Goal: Entertainment & Leisure: Browse casually

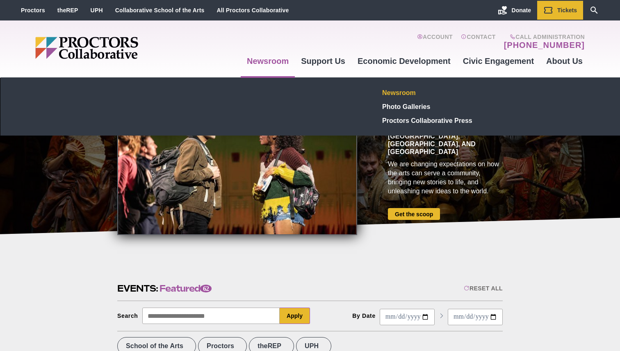
click at [390, 96] on link "Newsroom" at bounding box center [439, 93] width 120 height 14
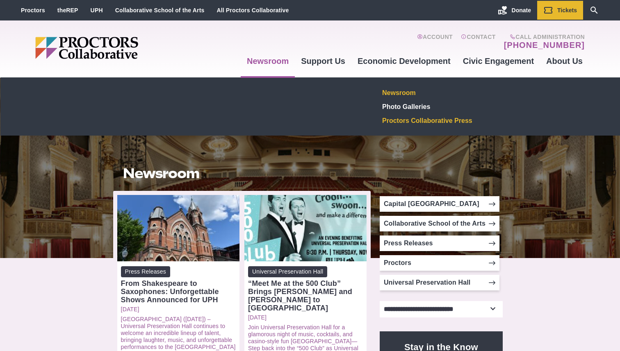
click at [388, 123] on link "Proctors Collaborative Press" at bounding box center [439, 121] width 120 height 14
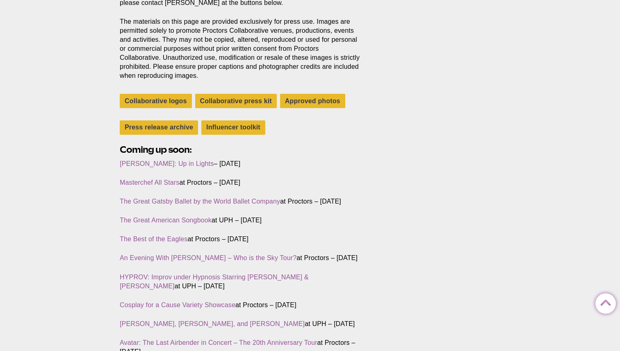
scroll to position [177, 0]
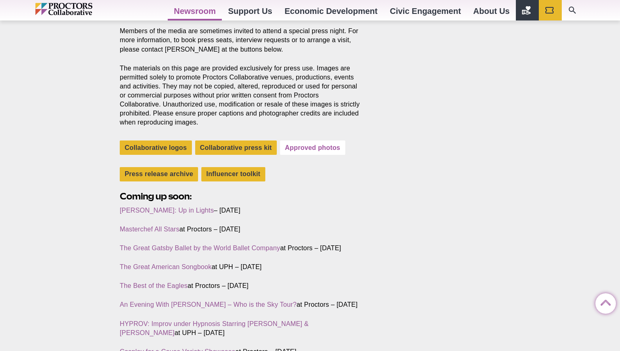
click at [316, 150] on link "Approved photos" at bounding box center [312, 148] width 65 height 14
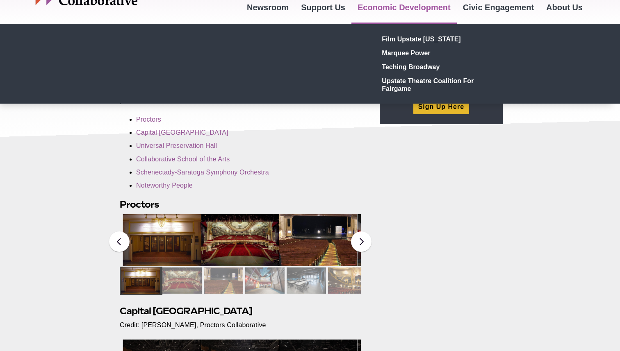
scroll to position [90, 0]
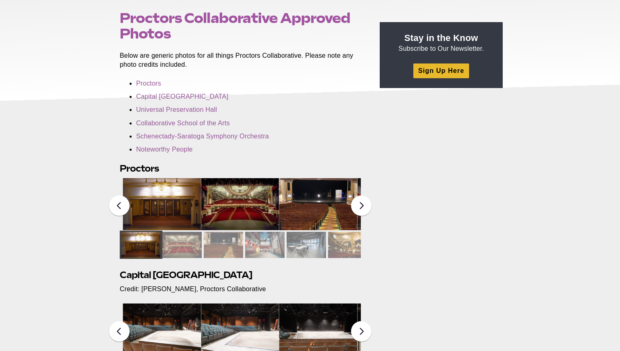
click at [223, 209] on img at bounding box center [240, 204] width 78 height 52
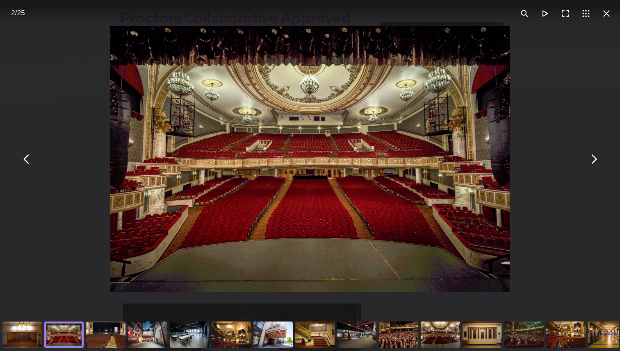
click at [32, 332] on div "You can close this modal content with the ESC key" at bounding box center [22, 334] width 42 height 33
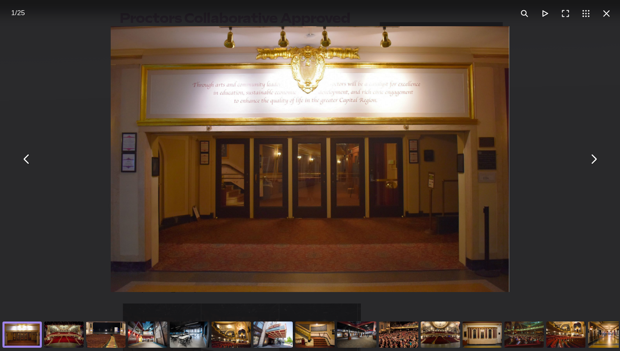
click at [70, 334] on div "You can close this modal content with the ESC key" at bounding box center [64, 334] width 42 height 33
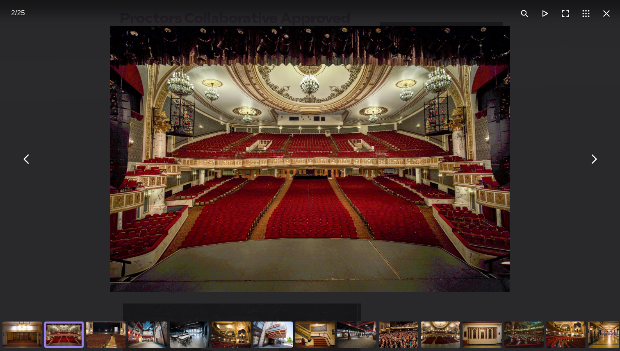
click at [96, 334] on div "You can close this modal content with the ESC key" at bounding box center [106, 334] width 42 height 33
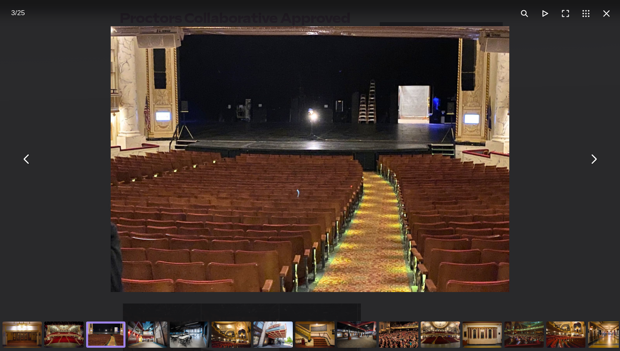
click at [136, 326] on div "You can close this modal content with the ESC key" at bounding box center [148, 334] width 42 height 33
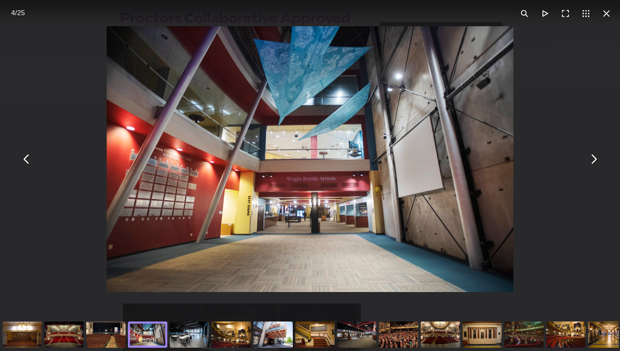
click at [174, 332] on div "You can close this modal content with the ESC key" at bounding box center [189, 334] width 42 height 33
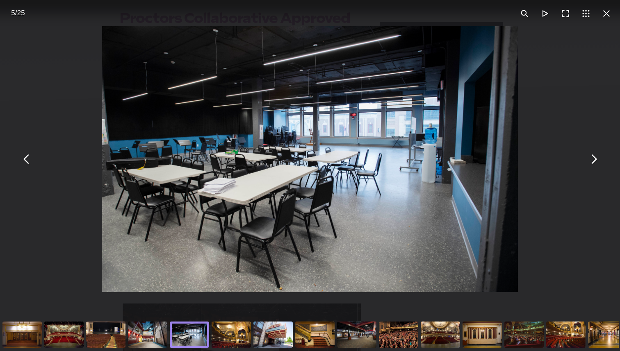
click at [225, 323] on div "You can close this modal content with the ESC key" at bounding box center [231, 334] width 42 height 33
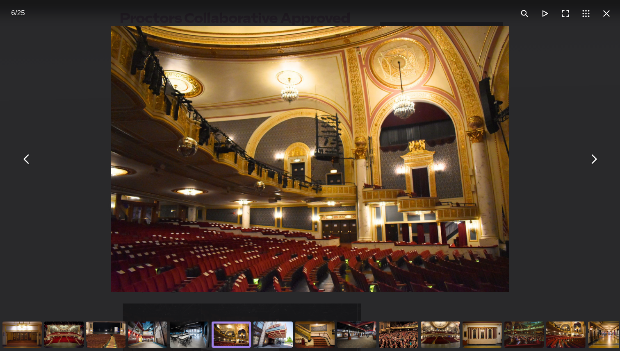
click at [272, 332] on div "You can close this modal content with the ESC key" at bounding box center [273, 334] width 42 height 33
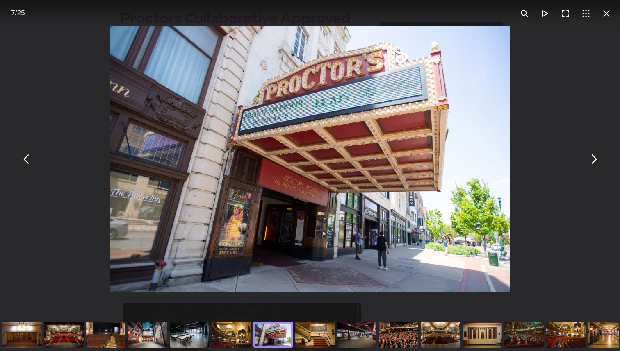
click at [304, 331] on div "You can close this modal content with the ESC key" at bounding box center [315, 334] width 42 height 33
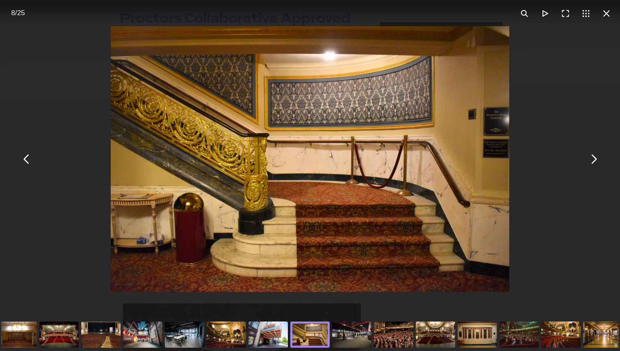
click at [236, 336] on div "You can close this modal content with the ESC key" at bounding box center [226, 334] width 42 height 33
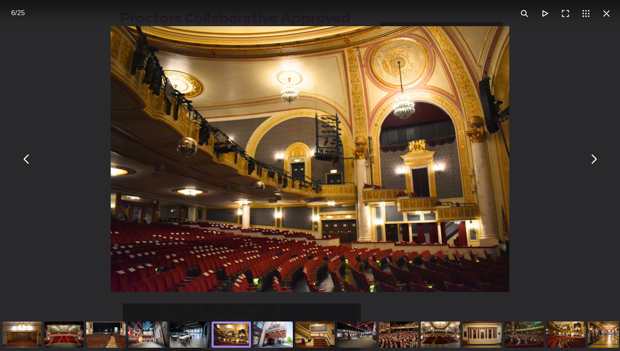
click at [318, 341] on div "You can close this modal content with the ESC key" at bounding box center [315, 334] width 42 height 33
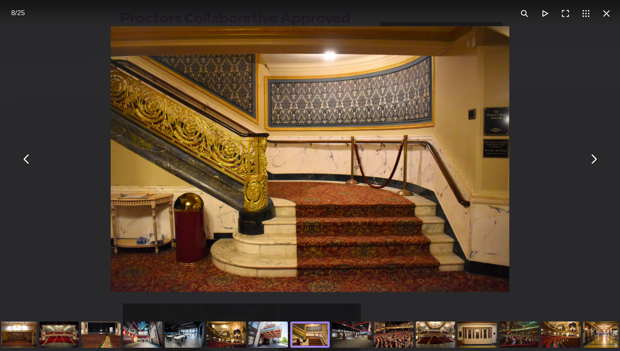
click at [334, 337] on div "You can close this modal content with the ESC key" at bounding box center [352, 334] width 42 height 33
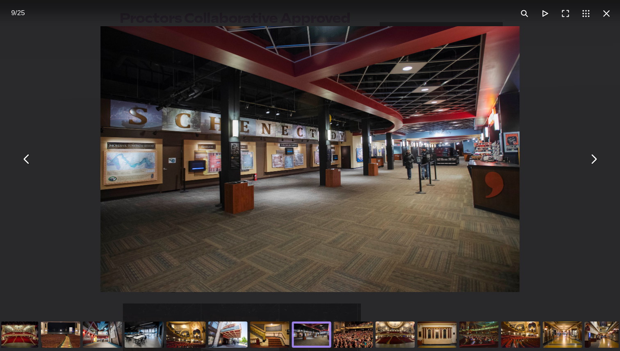
click at [361, 333] on div "You can close this modal content with the ESC key" at bounding box center [353, 334] width 42 height 33
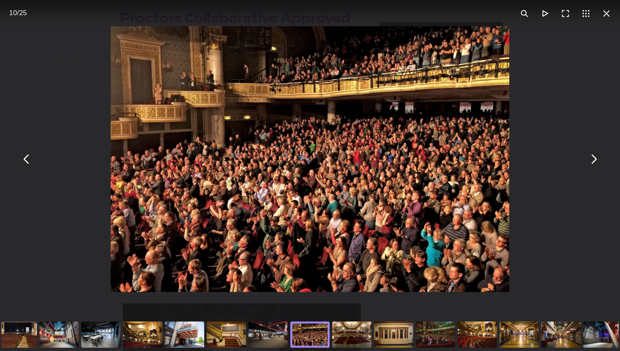
click at [352, 336] on div "You can close this modal content with the ESC key" at bounding box center [352, 334] width 42 height 33
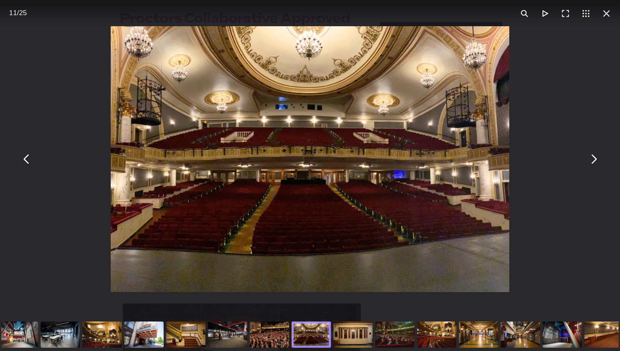
click at [357, 336] on div "You can close this modal content with the ESC key" at bounding box center [353, 334] width 42 height 33
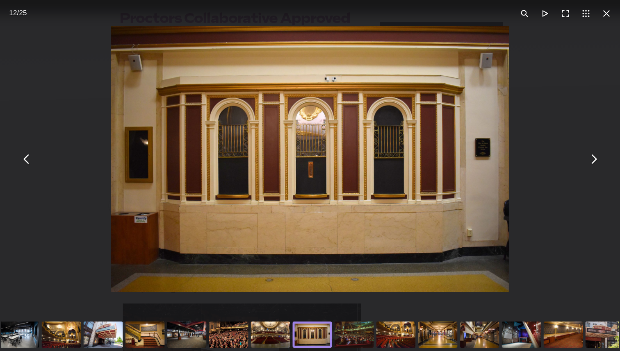
click at [366, 336] on div "You can close this modal content with the ESC key" at bounding box center [354, 334] width 42 height 33
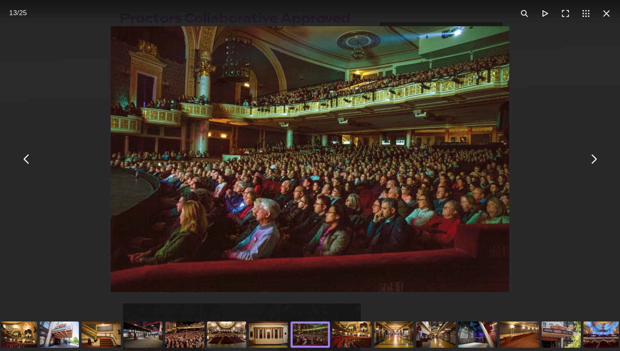
click at [361, 336] on div "You can close this modal content with the ESC key" at bounding box center [352, 334] width 42 height 33
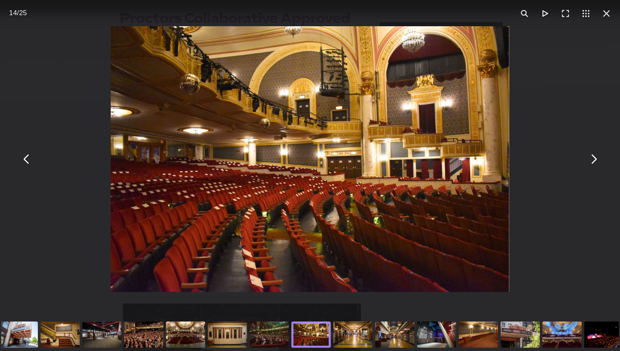
click at [350, 338] on div "You can close this modal content with the ESC key" at bounding box center [353, 334] width 42 height 33
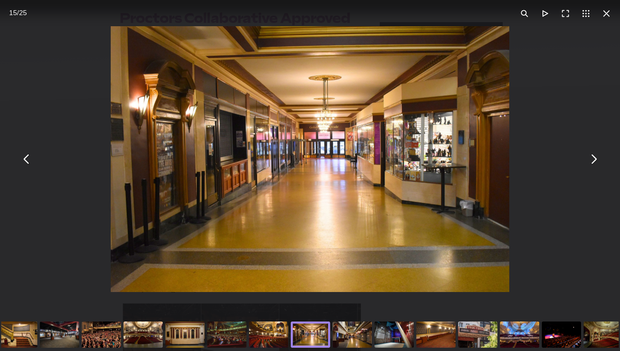
click at [350, 338] on div "You can close this modal content with the ESC key" at bounding box center [352, 334] width 42 height 33
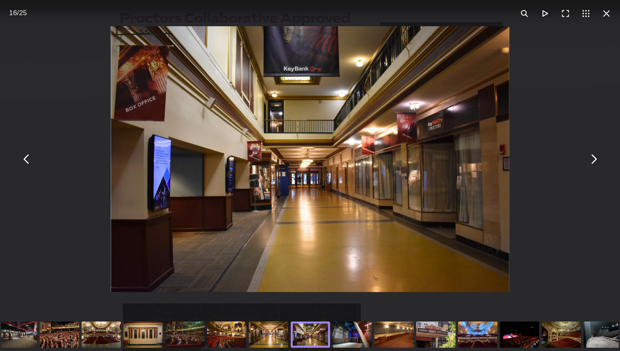
click at [360, 339] on div "You can close this modal content with the ESC key" at bounding box center [352, 334] width 42 height 33
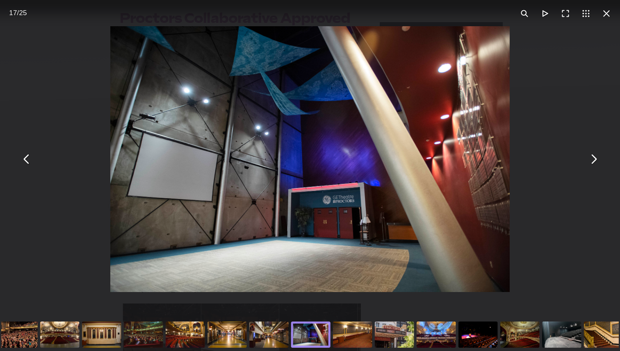
click at [362, 339] on div "You can close this modal content with the ESC key" at bounding box center [353, 334] width 42 height 33
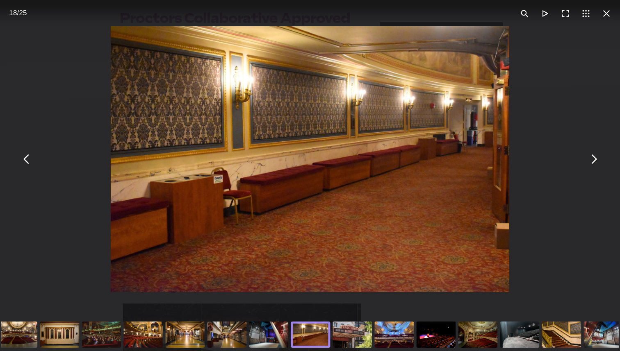
click at [362, 339] on div "You can close this modal content with the ESC key" at bounding box center [352, 334] width 42 height 33
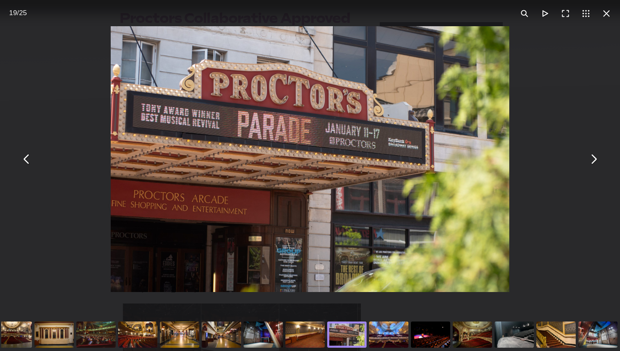
click at [373, 338] on div "You can close this modal content with the ESC key" at bounding box center [389, 334] width 42 height 33
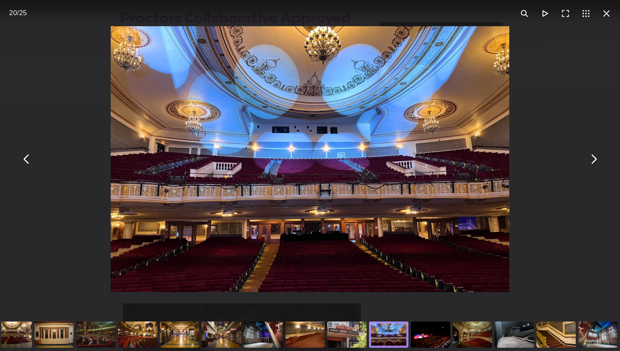
click at [344, 336] on div "You can close this modal content with the ESC key" at bounding box center [347, 334] width 42 height 33
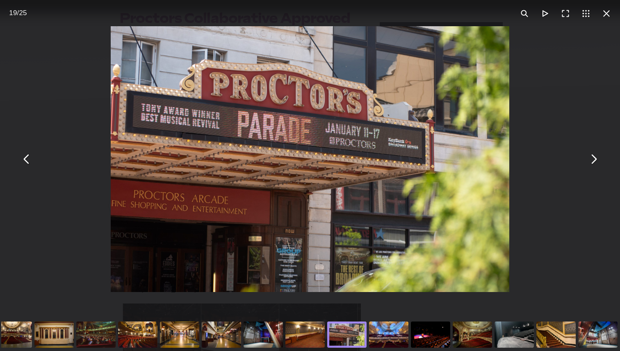
click at [397, 337] on div "You can close this modal content with the ESC key" at bounding box center [389, 334] width 42 height 33
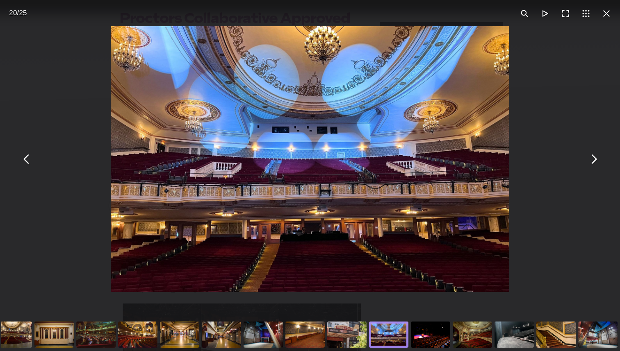
click at [421, 337] on div "You can close this modal content with the ESC key" at bounding box center [430, 334] width 42 height 33
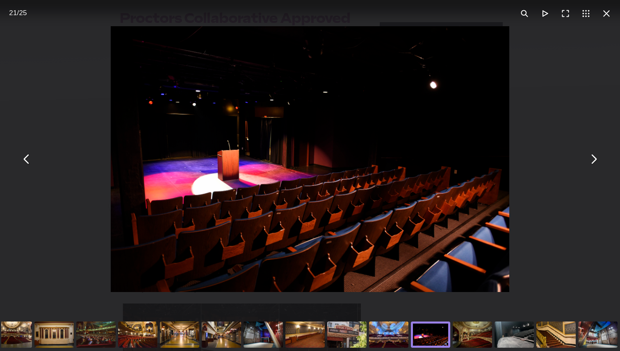
click at [441, 336] on div "You can close this modal content with the ESC key" at bounding box center [430, 334] width 42 height 33
click at [455, 336] on div "You can close this modal content with the ESC key" at bounding box center [472, 334] width 42 height 33
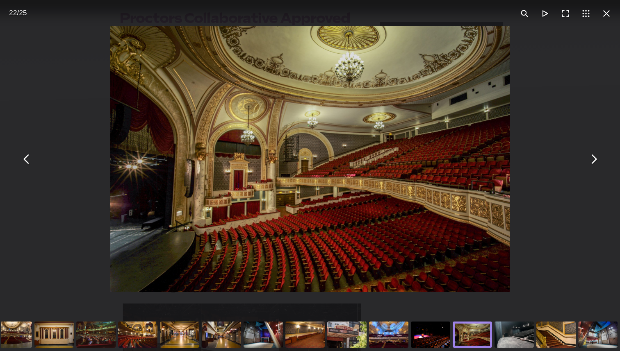
click at [511, 333] on div "You can close this modal content with the ESC key" at bounding box center [514, 334] width 42 height 33
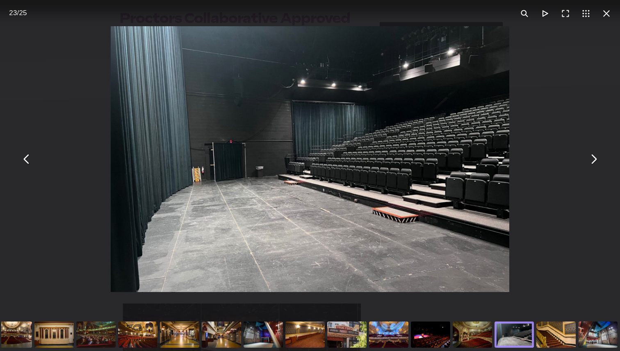
click at [538, 333] on div "You can close this modal content with the ESC key" at bounding box center [556, 334] width 42 height 33
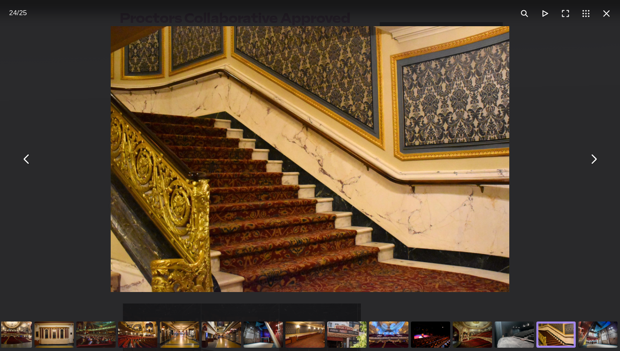
click at [586, 332] on div "You can close this modal content with the ESC key" at bounding box center [598, 334] width 42 height 33
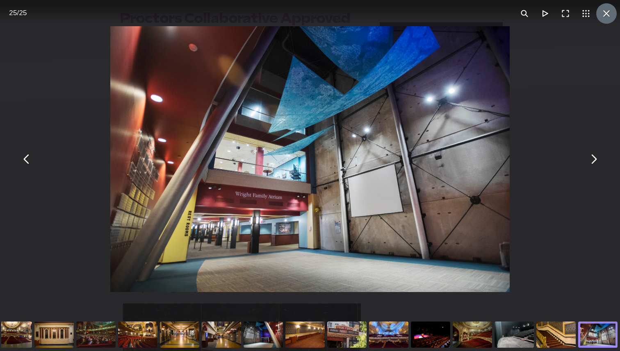
click at [604, 22] on button "You can close this modal content with the ESC key" at bounding box center [606, 13] width 20 height 20
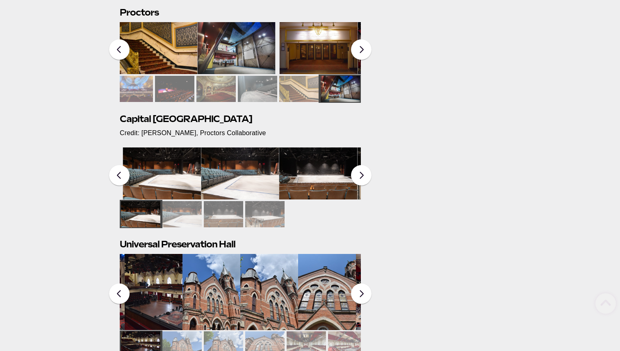
scroll to position [318, 0]
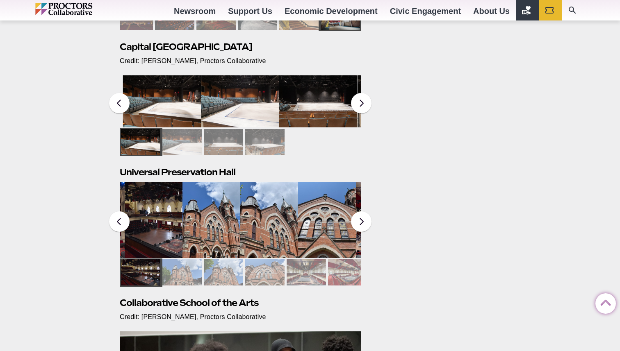
click at [196, 105] on img at bounding box center [162, 101] width 78 height 52
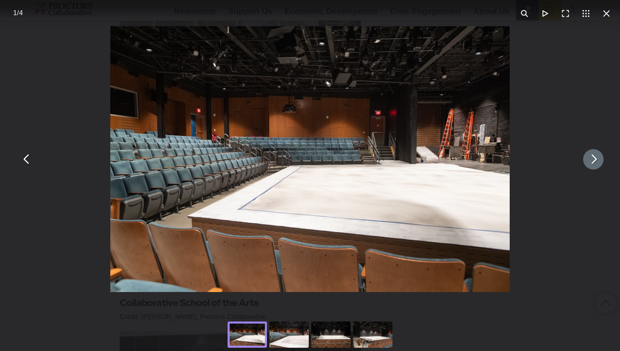
click at [594, 158] on button "You can close this modal content with the ESC key" at bounding box center [593, 159] width 20 height 20
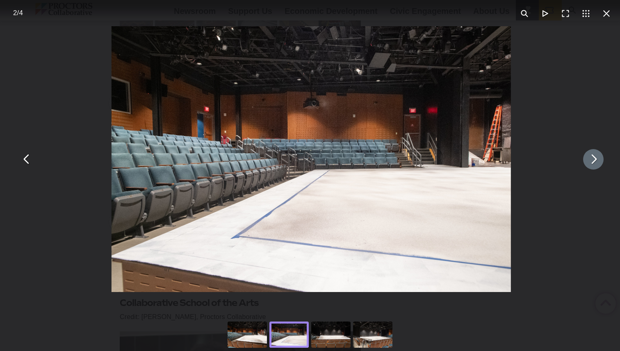
click at [594, 158] on button "You can close this modal content with the ESC key" at bounding box center [593, 159] width 20 height 20
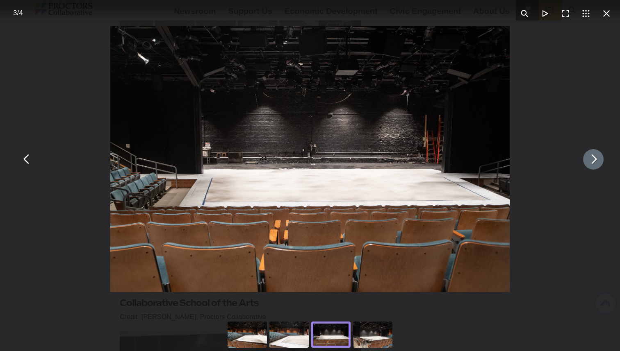
click at [594, 158] on button "You can close this modal content with the ESC key" at bounding box center [593, 159] width 20 height 20
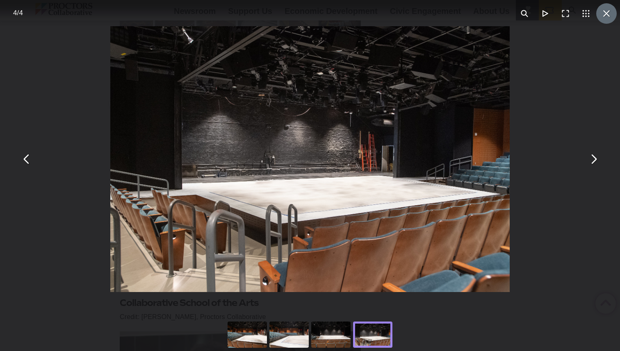
click at [610, 10] on button "You can close this modal content with the ESC key" at bounding box center [606, 13] width 20 height 20
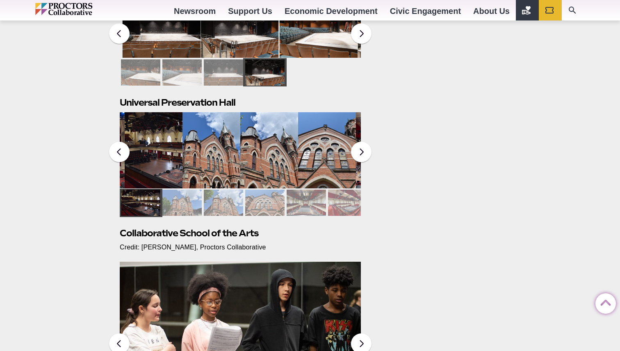
scroll to position [389, 0]
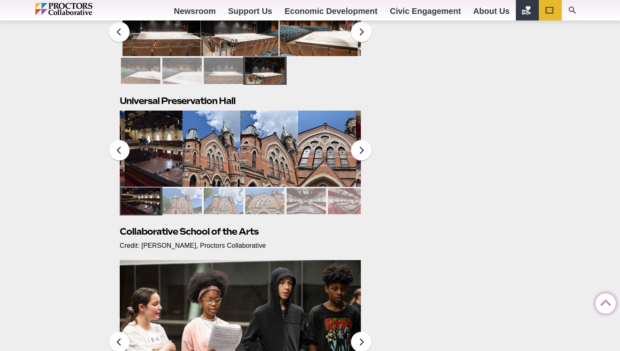
click at [152, 212] on div at bounding box center [140, 201] width 39 height 26
click at [156, 167] on img at bounding box center [154, 149] width 58 height 76
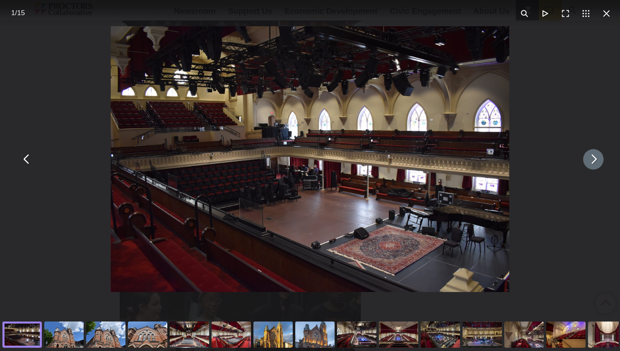
click at [593, 163] on button "You can close this modal content with the ESC key" at bounding box center [593, 159] width 20 height 20
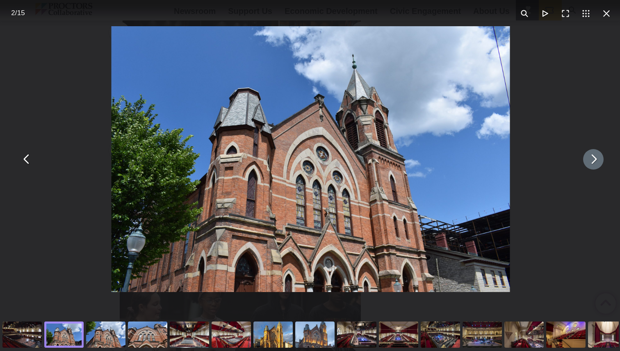
click at [593, 163] on button "You can close this modal content with the ESC key" at bounding box center [593, 159] width 20 height 20
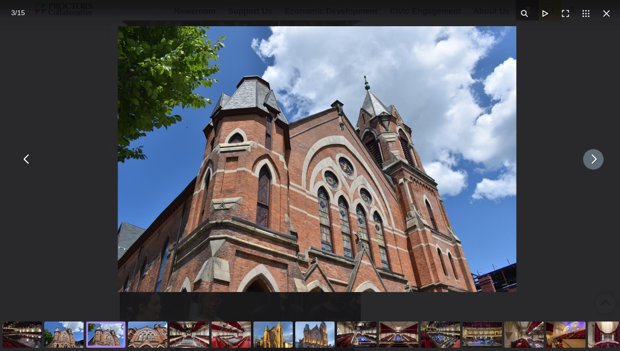
click at [593, 163] on button "You can close this modal content with the ESC key" at bounding box center [593, 159] width 20 height 20
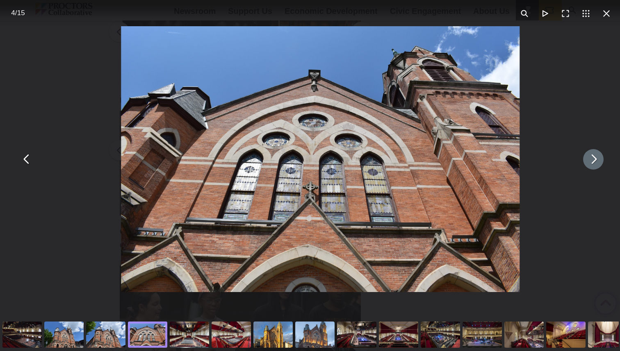
click at [593, 163] on button "You can close this modal content with the ESC key" at bounding box center [593, 159] width 20 height 20
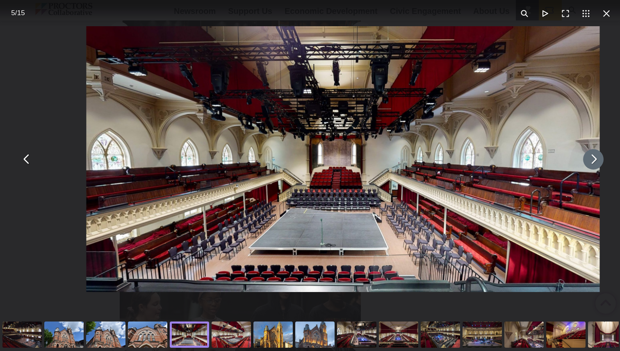
click at [593, 163] on button "You can close this modal content with the ESC key" at bounding box center [593, 159] width 20 height 20
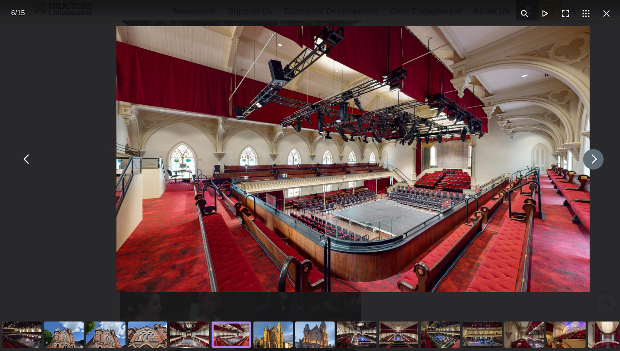
click at [593, 163] on button "You can close this modal content with the ESC key" at bounding box center [593, 159] width 20 height 20
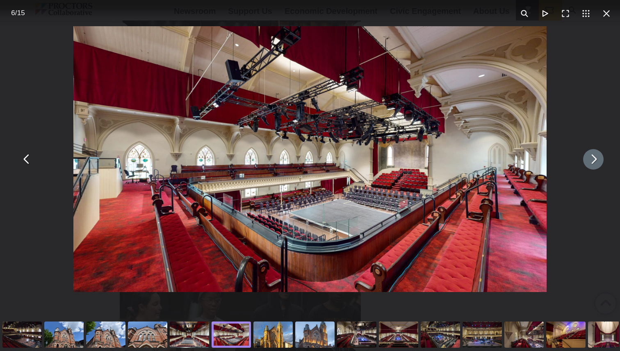
click at [593, 163] on button "You can close this modal content with the ESC key" at bounding box center [593, 159] width 20 height 20
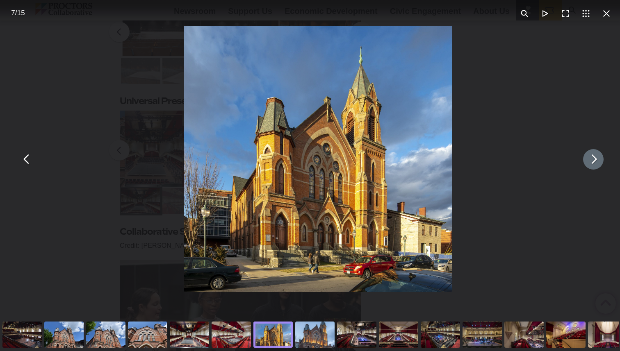
click at [593, 163] on button "You can close this modal content with the ESC key" at bounding box center [593, 159] width 20 height 20
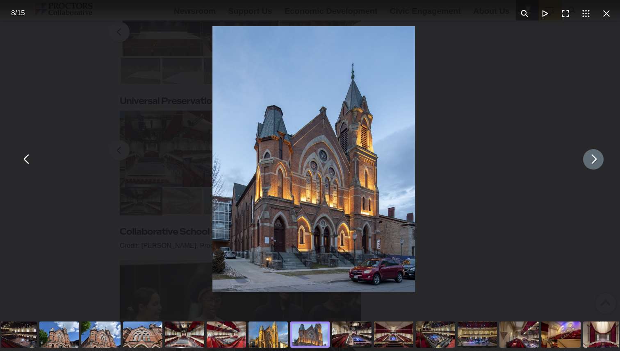
click at [593, 163] on button "You can close this modal content with the ESC key" at bounding box center [593, 159] width 20 height 20
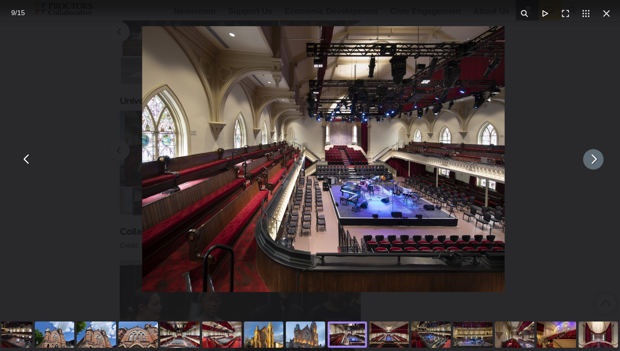
click at [593, 163] on button "You can close this modal content with the ESC key" at bounding box center [593, 159] width 20 height 20
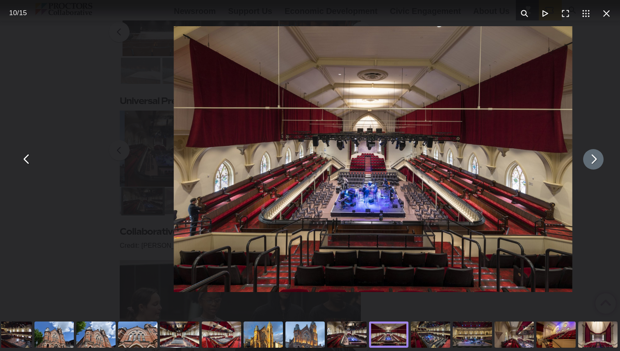
click at [593, 163] on button "You can close this modal content with the ESC key" at bounding box center [593, 159] width 20 height 20
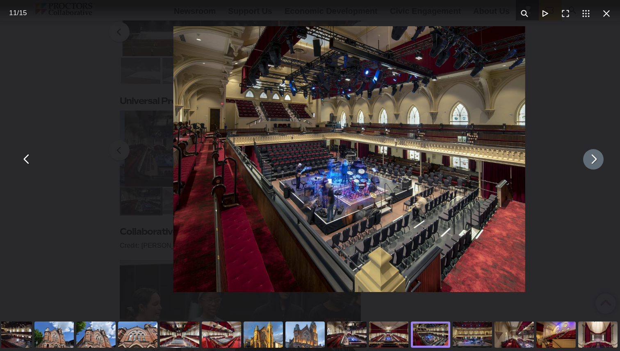
click at [593, 163] on button "You can close this modal content with the ESC key" at bounding box center [593, 159] width 20 height 20
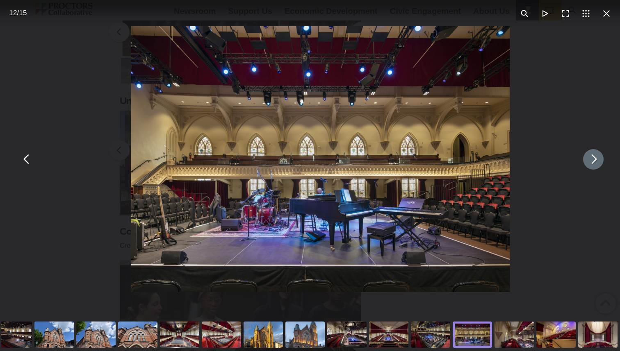
click at [593, 163] on button "You can close this modal content with the ESC key" at bounding box center [593, 159] width 20 height 20
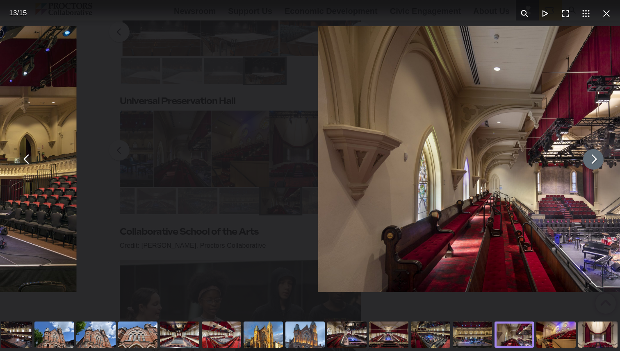
click at [593, 163] on button "You can close this modal content with the ESC key" at bounding box center [593, 159] width 20 height 20
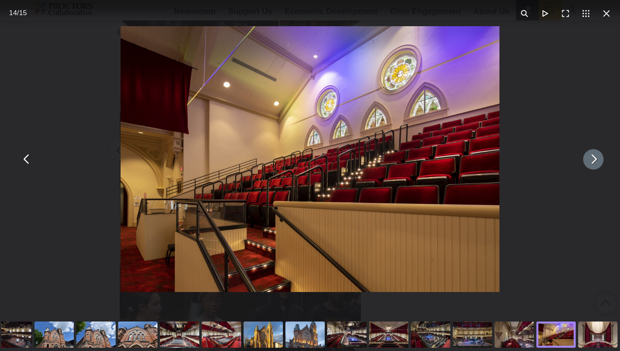
click at [593, 163] on button "You can close this modal content with the ESC key" at bounding box center [593, 159] width 20 height 20
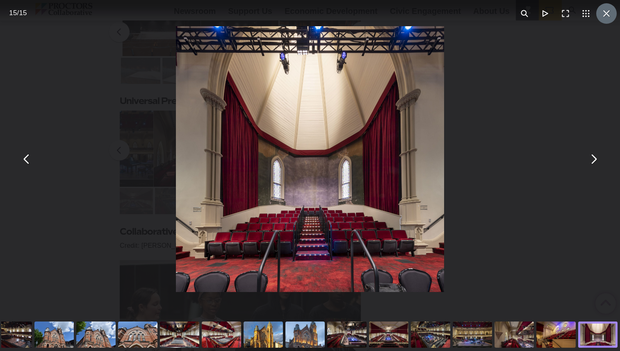
click at [606, 16] on button "You can close this modal content with the ESC key" at bounding box center [606, 13] width 20 height 20
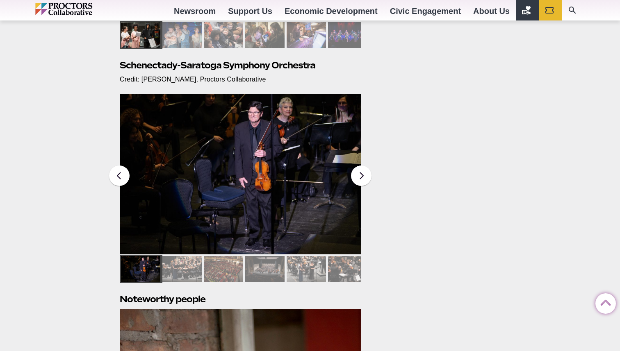
scroll to position [790, 0]
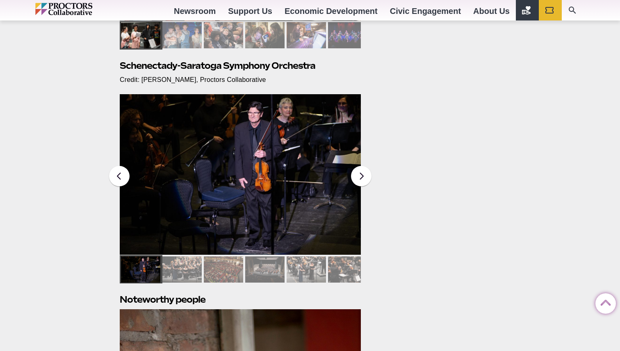
click at [191, 221] on img at bounding box center [240, 174] width 241 height 161
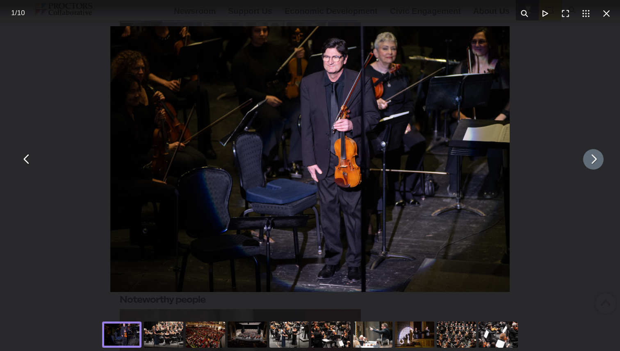
click at [595, 163] on button "You can close this modal content with the ESC key" at bounding box center [593, 159] width 20 height 20
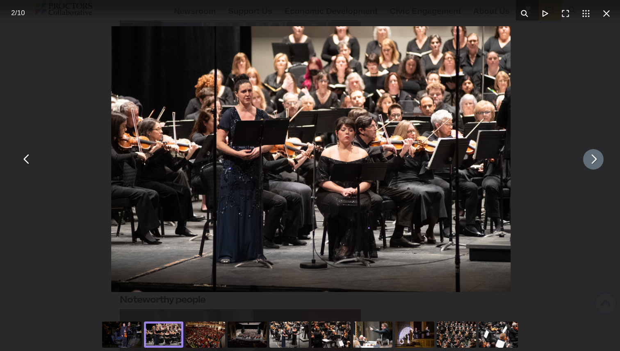
click at [595, 163] on button "You can close this modal content with the ESC key" at bounding box center [593, 159] width 20 height 20
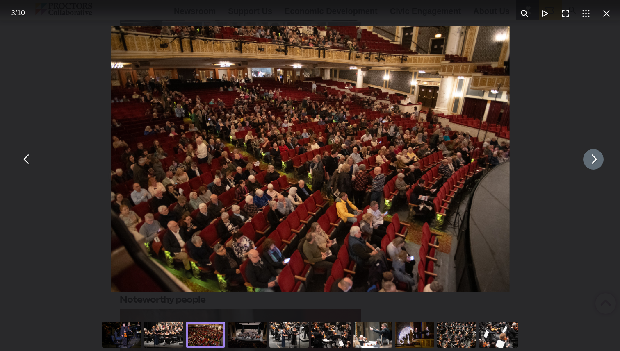
click at [595, 163] on button "You can close this modal content with the ESC key" at bounding box center [593, 159] width 20 height 20
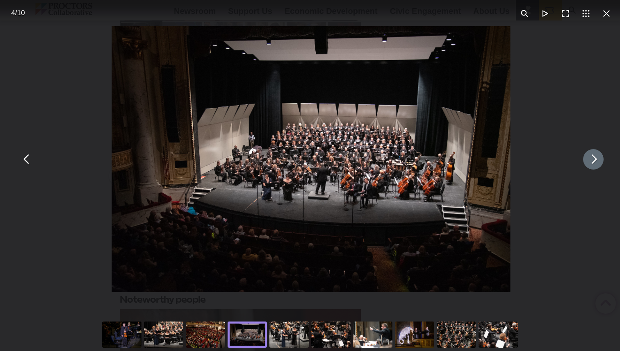
click at [595, 163] on button "You can close this modal content with the ESC key" at bounding box center [593, 159] width 20 height 20
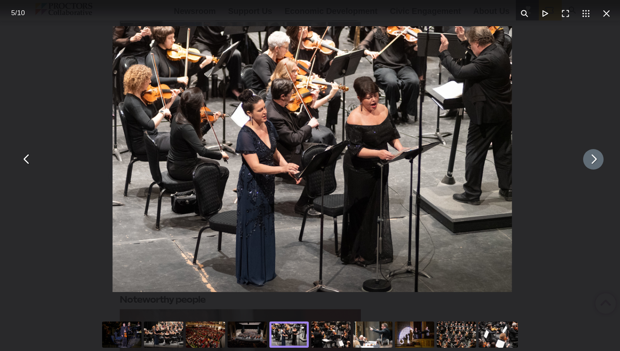
click at [595, 163] on button "You can close this modal content with the ESC key" at bounding box center [593, 159] width 20 height 20
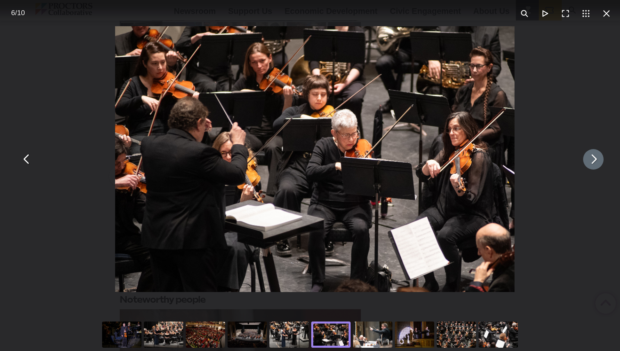
click at [595, 163] on button "You can close this modal content with the ESC key" at bounding box center [593, 159] width 20 height 20
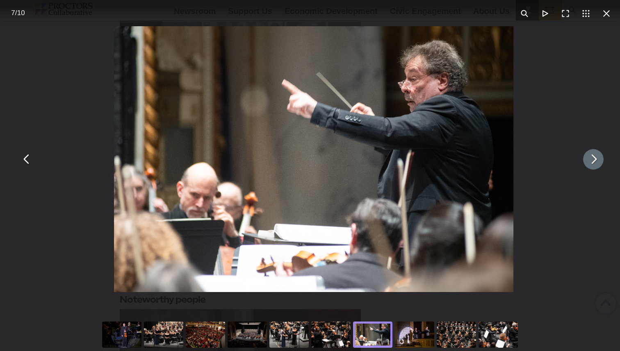
click at [595, 163] on button "You can close this modal content with the ESC key" at bounding box center [593, 159] width 20 height 20
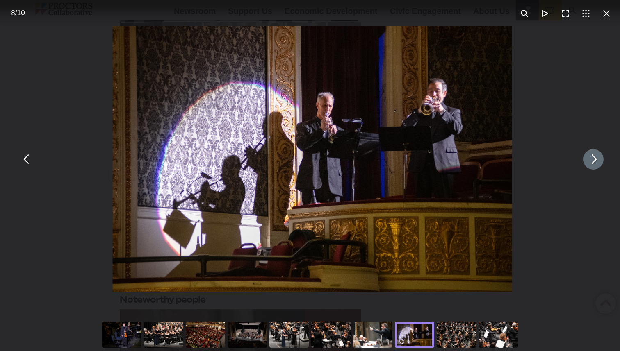
click at [595, 163] on button "You can close this modal content with the ESC key" at bounding box center [593, 159] width 20 height 20
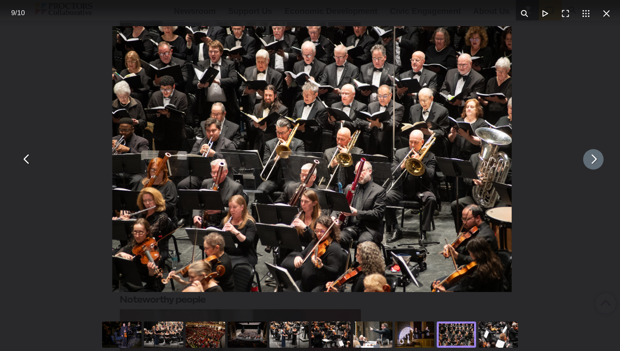
click at [595, 163] on button "You can close this modal content with the ESC key" at bounding box center [593, 159] width 20 height 20
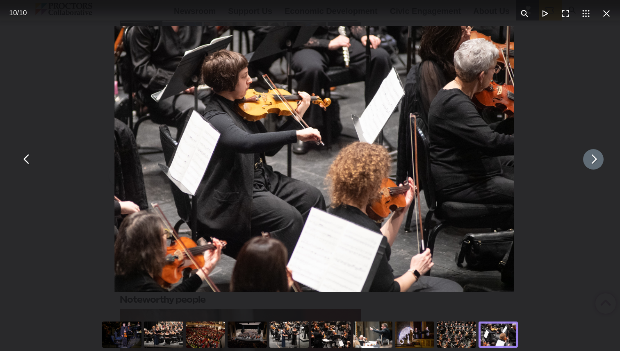
click at [595, 163] on button "You can close this modal content with the ESC key" at bounding box center [593, 159] width 20 height 20
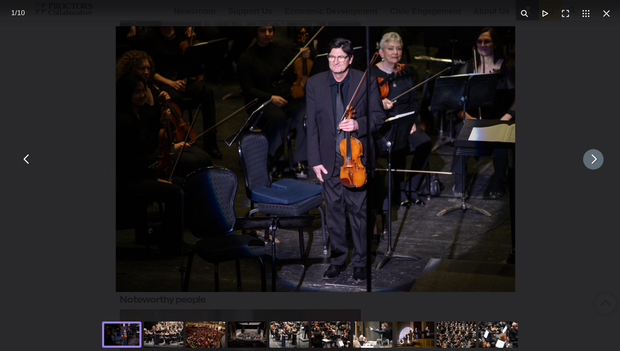
click at [595, 163] on button "You can close this modal content with the ESC key" at bounding box center [593, 159] width 20 height 20
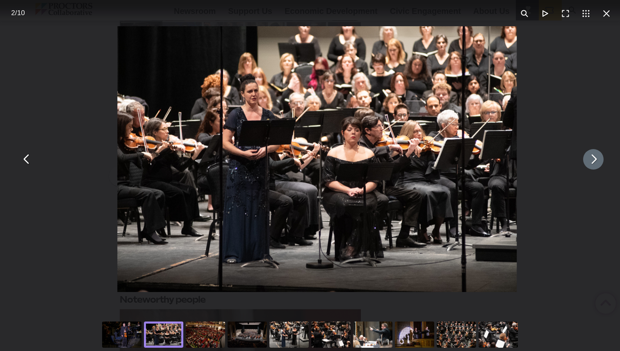
click at [595, 163] on button "You can close this modal content with the ESC key" at bounding box center [593, 159] width 20 height 20
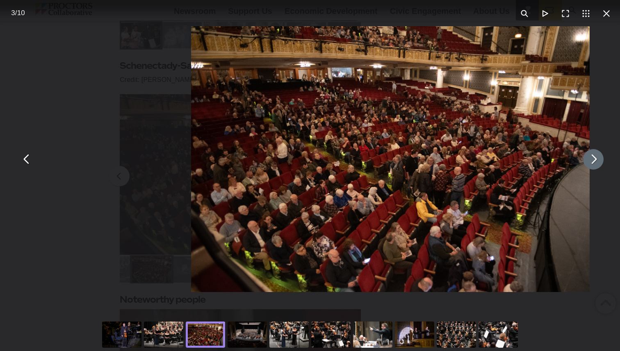
click at [595, 163] on button "You can close this modal content with the ESC key" at bounding box center [593, 159] width 20 height 20
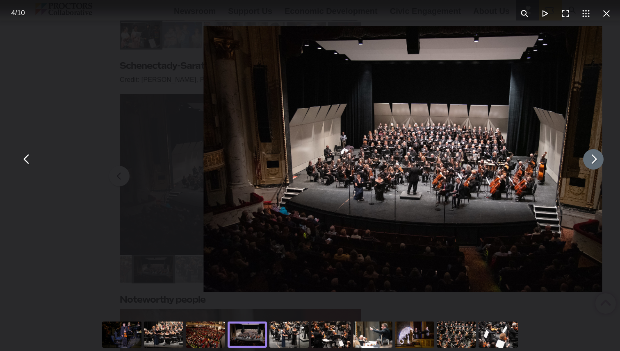
click at [595, 163] on button "You can close this modal content with the ESC key" at bounding box center [593, 159] width 20 height 20
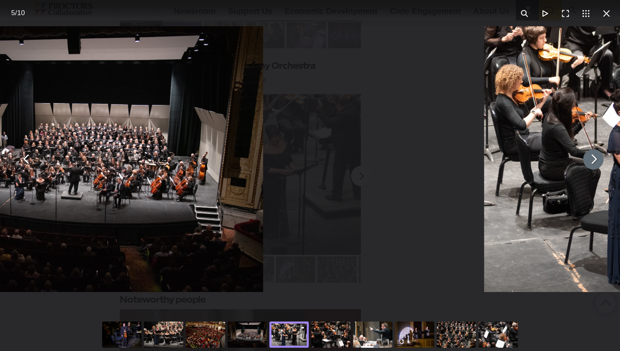
click at [595, 163] on button "You can close this modal content with the ESC key" at bounding box center [593, 159] width 20 height 20
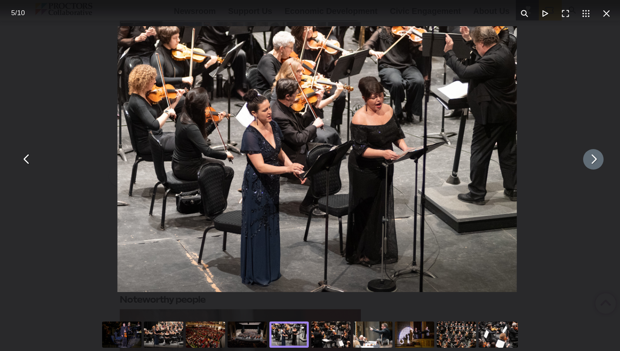
click at [595, 163] on button "You can close this modal content with the ESC key" at bounding box center [593, 159] width 20 height 20
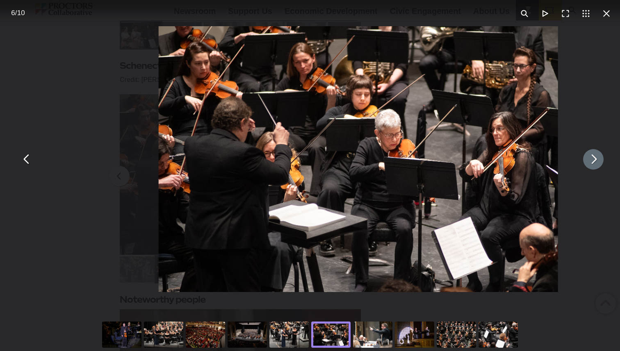
click at [595, 163] on button "You can close this modal content with the ESC key" at bounding box center [593, 159] width 20 height 20
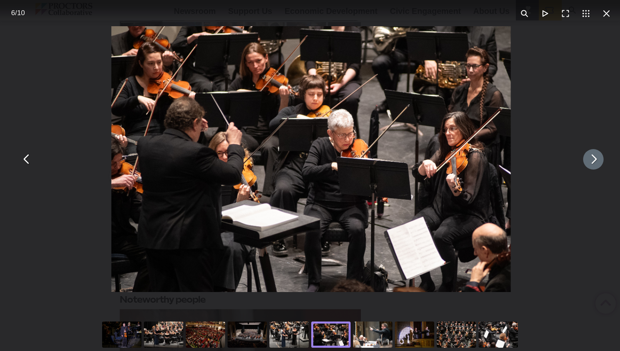
click at [595, 163] on button "You can close this modal content with the ESC key" at bounding box center [593, 159] width 20 height 20
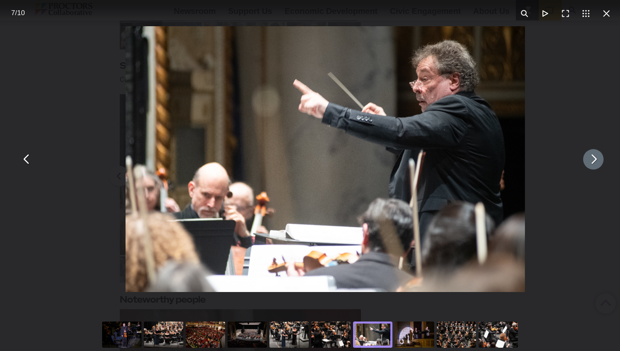
click at [595, 163] on button "You can close this modal content with the ESC key" at bounding box center [593, 159] width 20 height 20
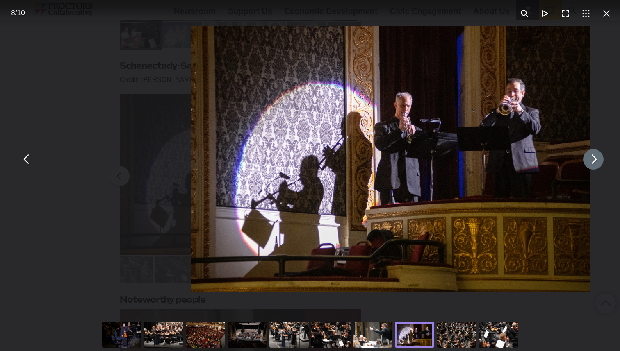
click at [595, 163] on button "You can close this modal content with the ESC key" at bounding box center [593, 159] width 20 height 20
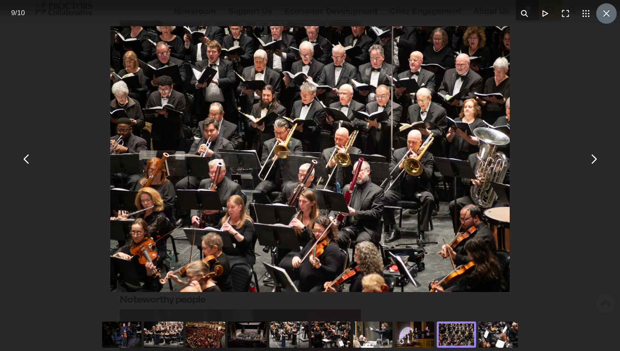
click at [600, 15] on button "You can close this modal content with the ESC key" at bounding box center [606, 13] width 20 height 20
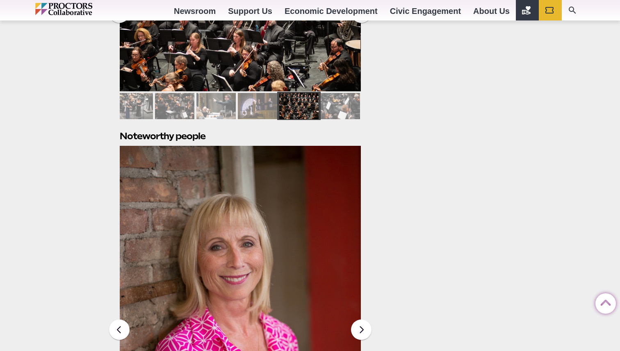
scroll to position [699, 0]
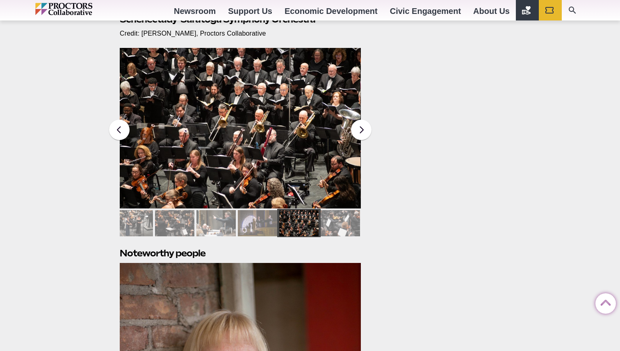
click at [348, 226] on div at bounding box center [339, 223] width 39 height 26
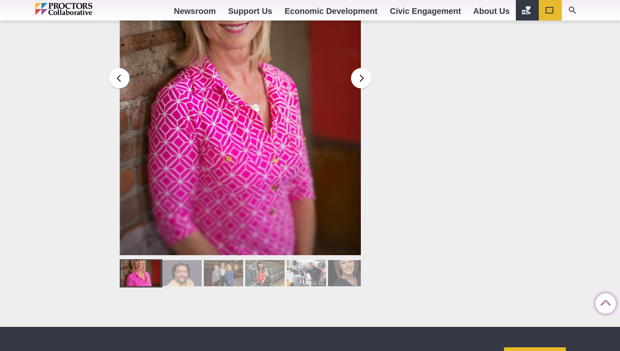
scroll to position [1250, 0]
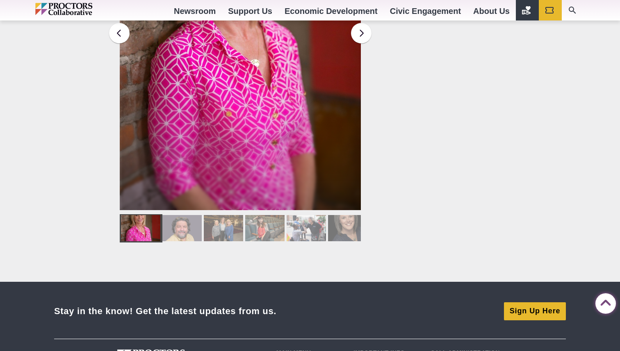
click at [263, 230] on div at bounding box center [264, 228] width 39 height 26
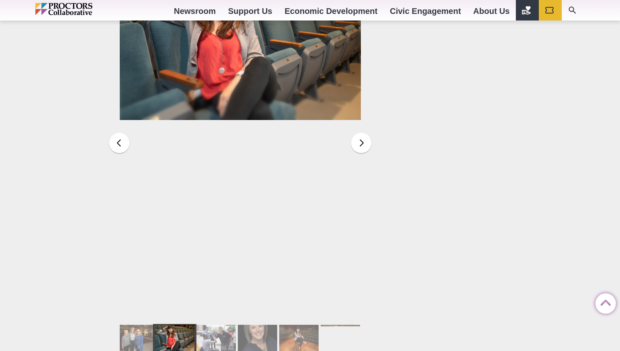
scroll to position [1136, 0]
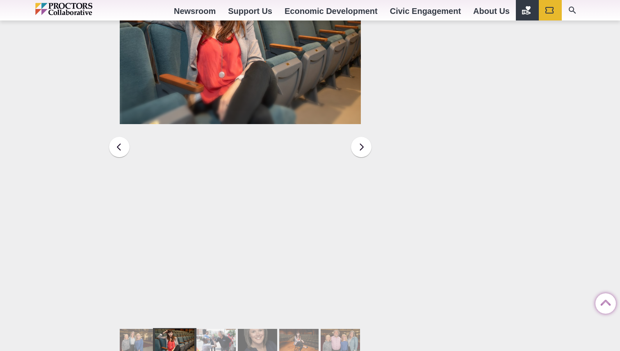
click at [275, 104] on figure "Miriam Weisfeld, Producing Artistic Director of theREP" at bounding box center [240, 43] width 241 height 161
click at [304, 84] on figure "Miriam Weisfeld, Producing Artistic Director of theREP" at bounding box center [240, 43] width 241 height 161
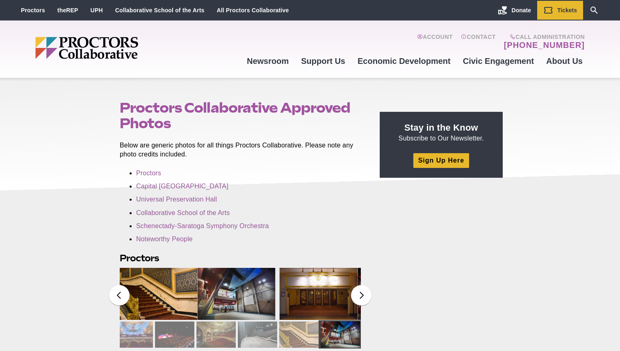
click at [103, 57] on img "Main site navigation and header" at bounding box center [118, 48] width 166 height 22
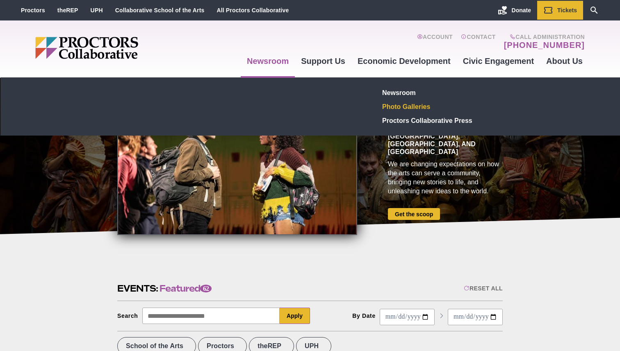
click at [409, 103] on link "Photo Galleries" at bounding box center [439, 107] width 120 height 14
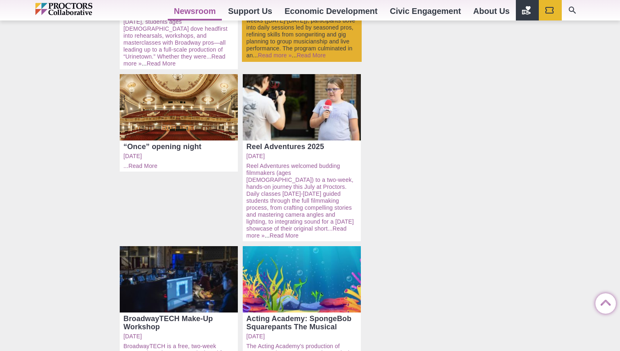
scroll to position [254, 0]
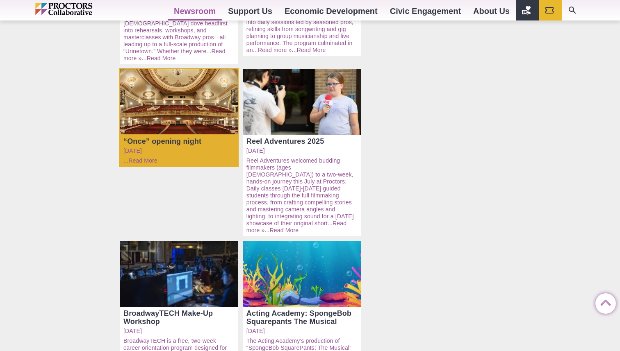
click at [170, 115] on div "Open: “Once” opening night" at bounding box center [179, 102] width 118 height 66
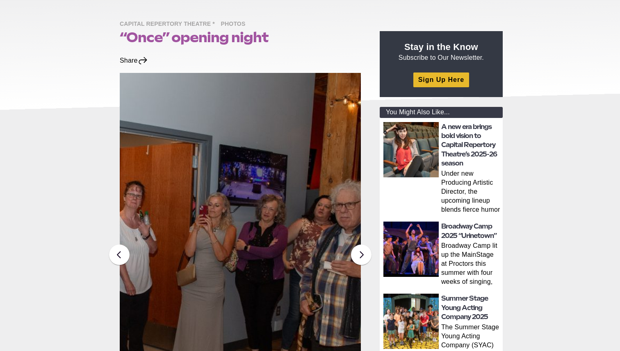
scroll to position [95, 0]
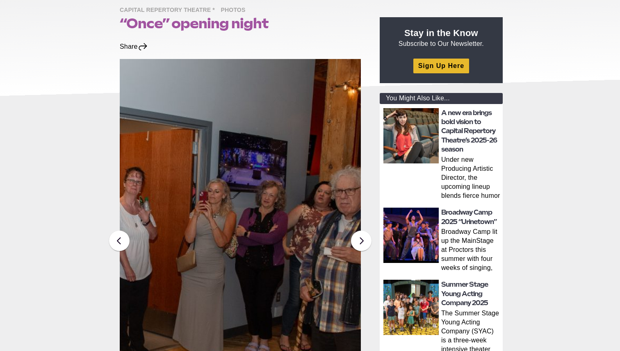
click at [277, 200] on img at bounding box center [240, 239] width 241 height 361
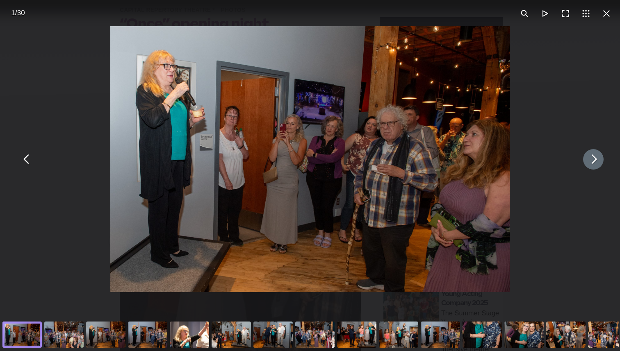
click at [597, 163] on button "You can close this modal content with the ESC key" at bounding box center [593, 159] width 20 height 20
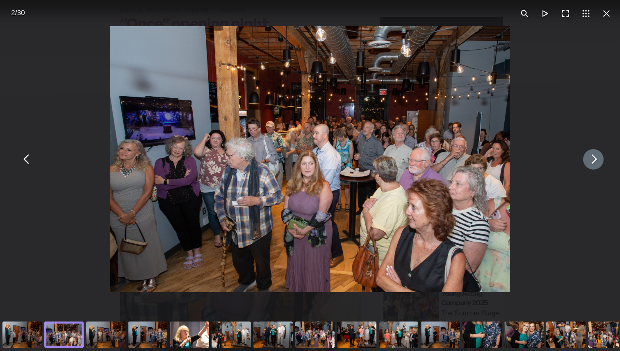
click at [597, 165] on button "You can close this modal content with the ESC key" at bounding box center [593, 159] width 20 height 20
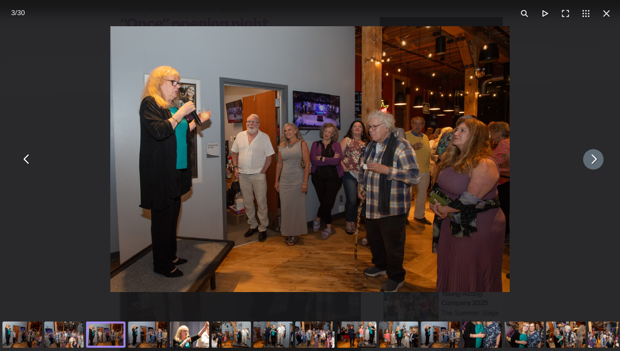
click at [597, 165] on button "You can close this modal content with the ESC key" at bounding box center [593, 159] width 20 height 20
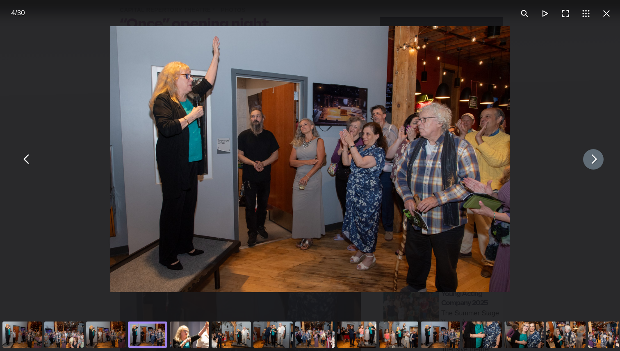
click at [597, 165] on button "You can close this modal content with the ESC key" at bounding box center [593, 159] width 20 height 20
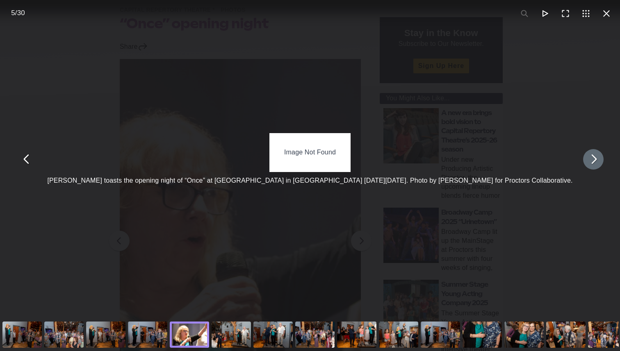
click at [597, 165] on button "You can close this modal content with the ESC key" at bounding box center [593, 159] width 20 height 20
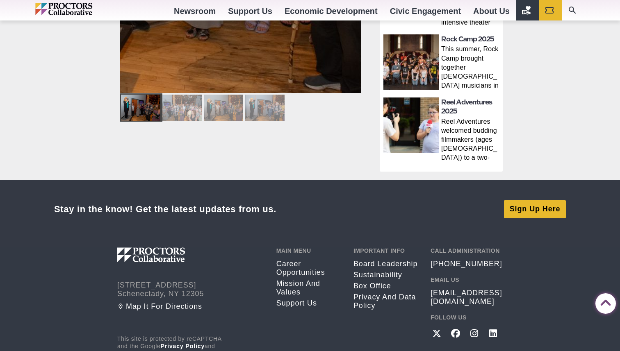
scroll to position [439, 0]
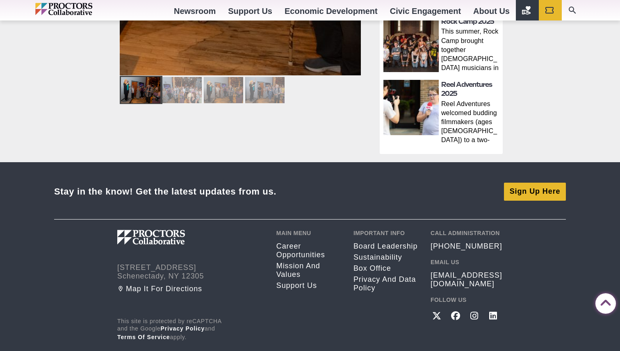
click at [270, 91] on div at bounding box center [264, 90] width 39 height 26
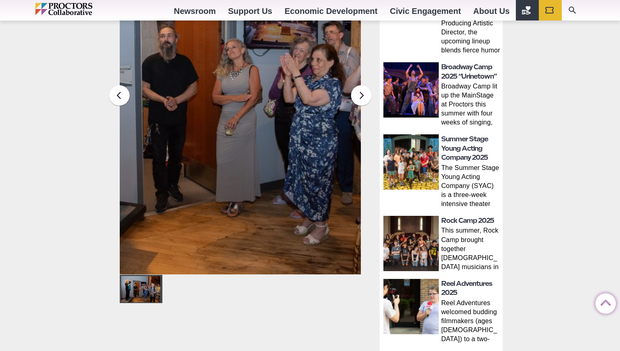
scroll to position [101, 0]
